Goal: Task Accomplishment & Management: Manage account settings

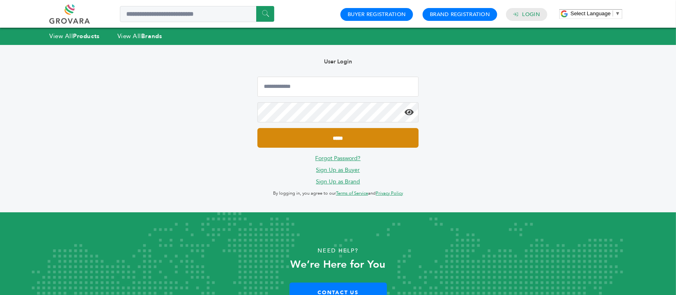
type input "**********"
click at [318, 131] on input "*****" at bounding box center [337, 138] width 161 height 20
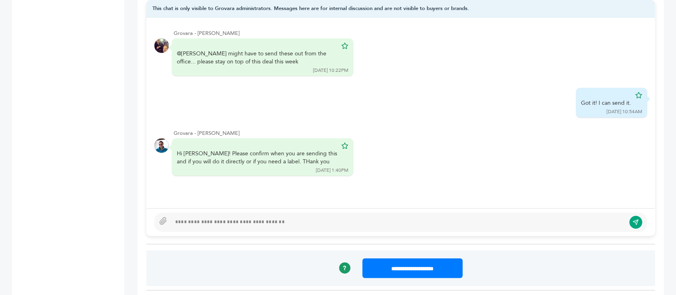
scroll to position [695, 0]
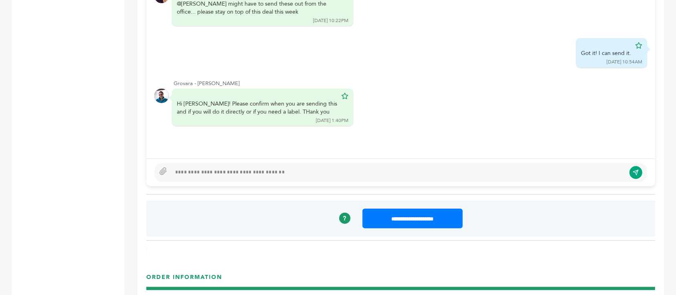
click at [292, 168] on div at bounding box center [398, 173] width 454 height 10
type textarea "**********"
click at [639, 166] on button "submit" at bounding box center [636, 173] width 14 height 14
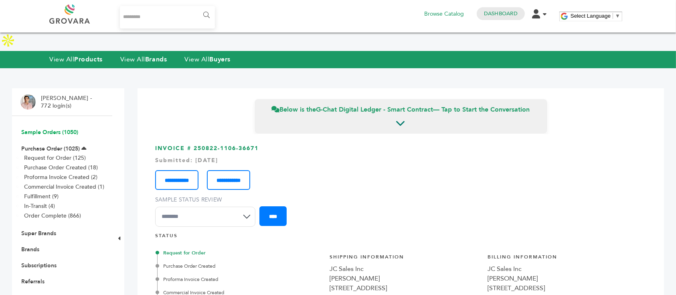
click at [57, 128] on link "Sample Orders (1050)" at bounding box center [49, 132] width 57 height 8
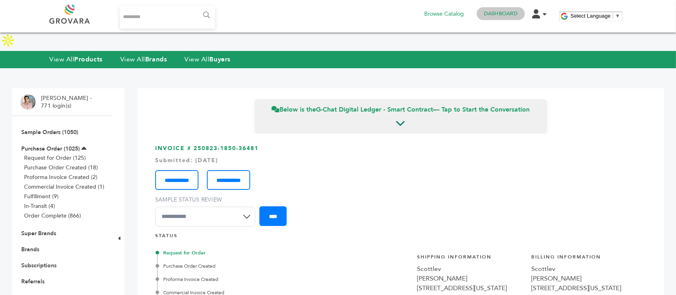
click at [505, 16] on link "Dashboard" at bounding box center [501, 13] width 34 height 7
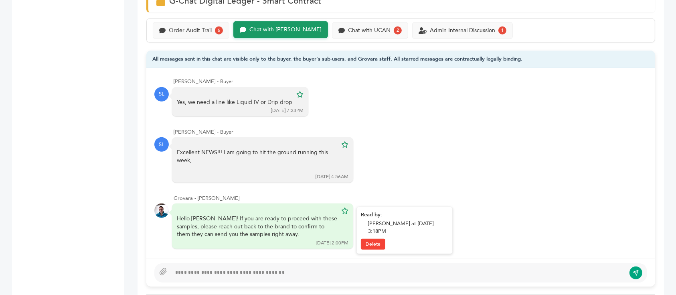
scroll to position [288, 0]
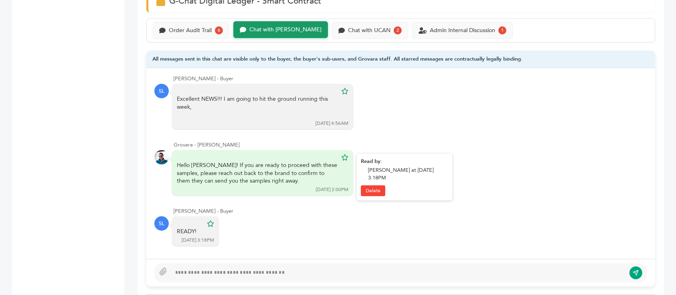
drag, startPoint x: 223, startPoint y: 146, endPoint x: 261, endPoint y: 163, distance: 41.9
click at [261, 163] on div "Hello [PERSON_NAME]! If you are ready to proceed with these samples, please rea…" at bounding box center [257, 173] width 160 height 24
click at [261, 163] on div "Hello Scott! If you are ready to proceed with these samples, please reach out b…" at bounding box center [257, 173] width 160 height 24
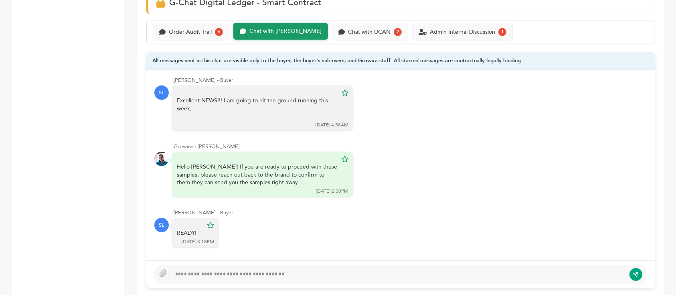
scroll to position [534, 0]
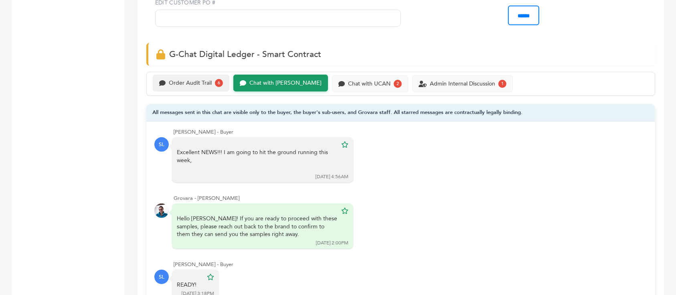
click at [182, 75] on div "Order Audit Trail 6" at bounding box center [191, 83] width 77 height 17
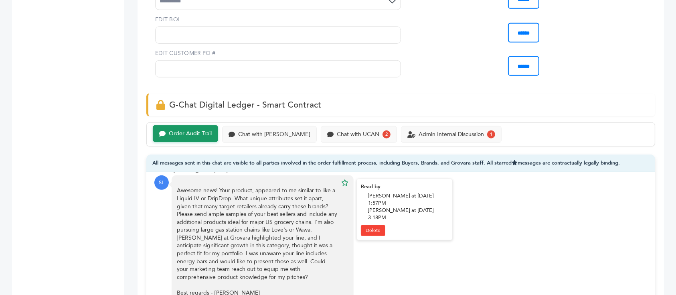
scroll to position [483, 0]
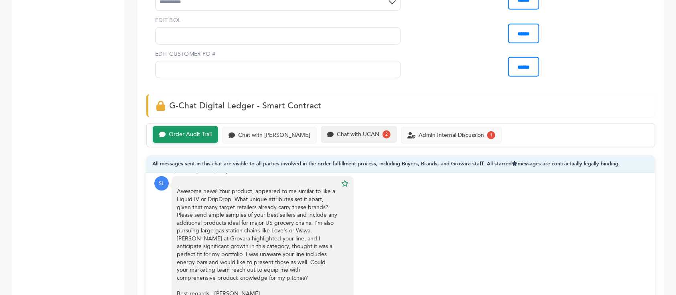
click at [337, 131] on div "Chat with UCAN" at bounding box center [358, 134] width 42 height 7
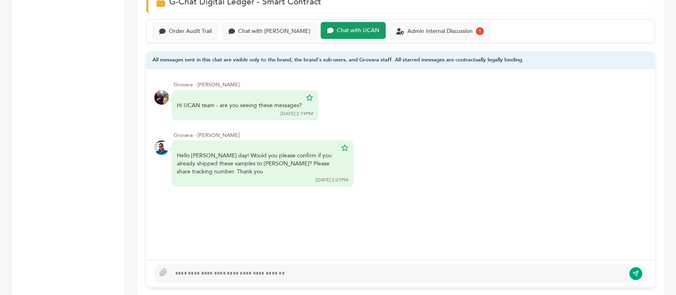
scroll to position [590, 0]
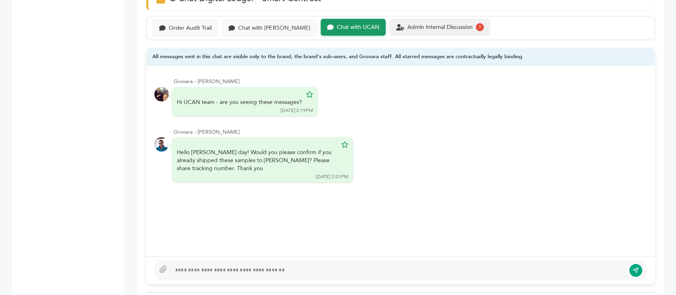
click at [402, 19] on div "Admin Internal Discussion 1" at bounding box center [440, 27] width 101 height 17
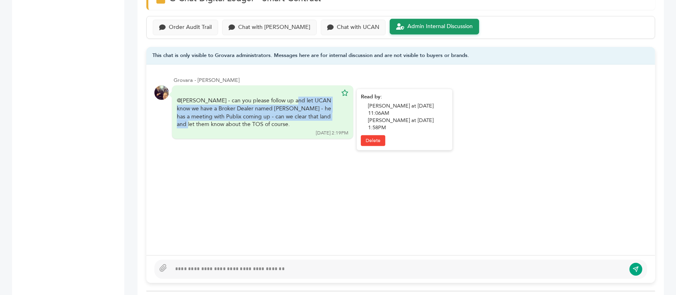
drag, startPoint x: 223, startPoint y: 81, endPoint x: 253, endPoint y: 100, distance: 35.7
click at [253, 100] on div "@barry - can you please follow up and let UCAN know we have a Broker Dealer nam…" at bounding box center [257, 112] width 160 height 31
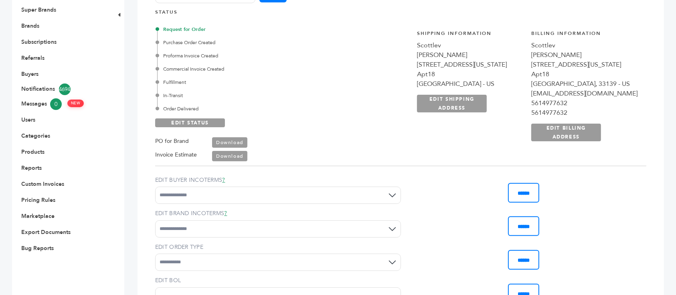
scroll to position [2, 0]
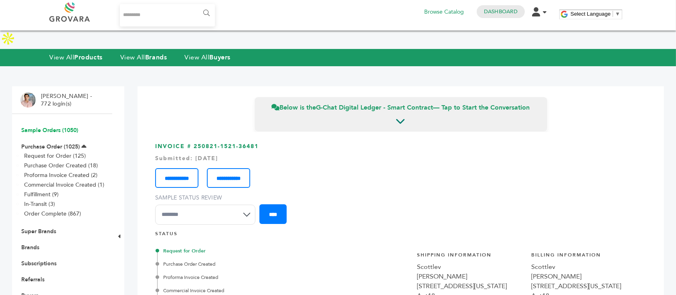
drag, startPoint x: 53, startPoint y: 109, endPoint x: 61, endPoint y: 111, distance: 7.8
click at [53, 126] on link "Sample Orders (1050)" at bounding box center [49, 130] width 57 height 8
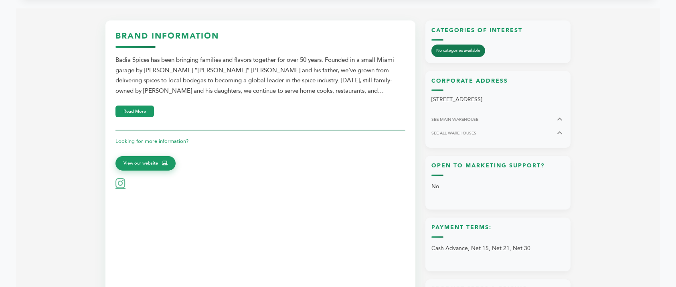
scroll to position [534, 0]
